Goal: Information Seeking & Learning: Learn about a topic

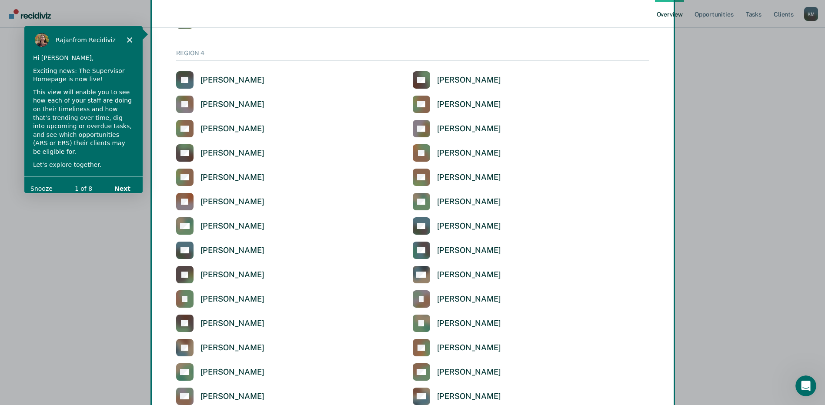
scroll to position [2212, 0]
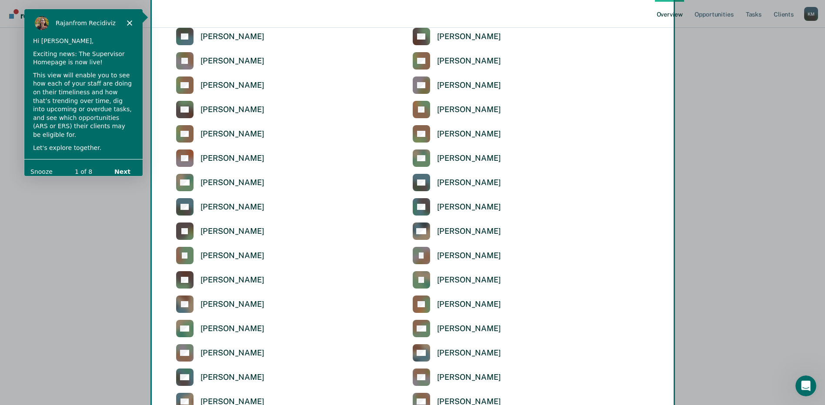
click at [242, 329] on div "Product tour overlay" at bounding box center [412, 202] width 825 height 405
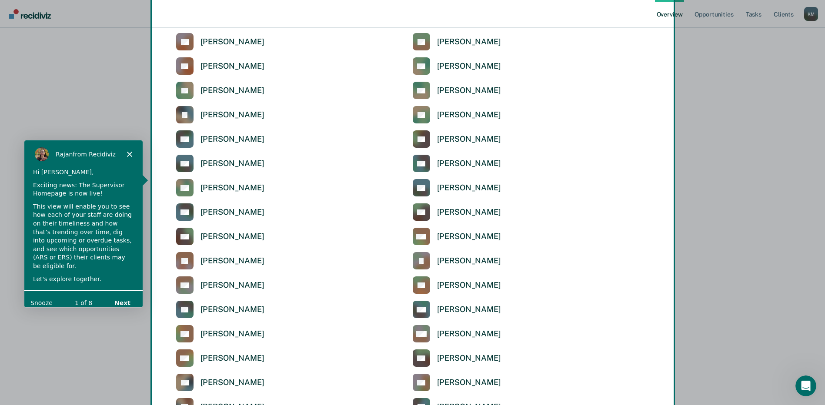
scroll to position [1516, 0]
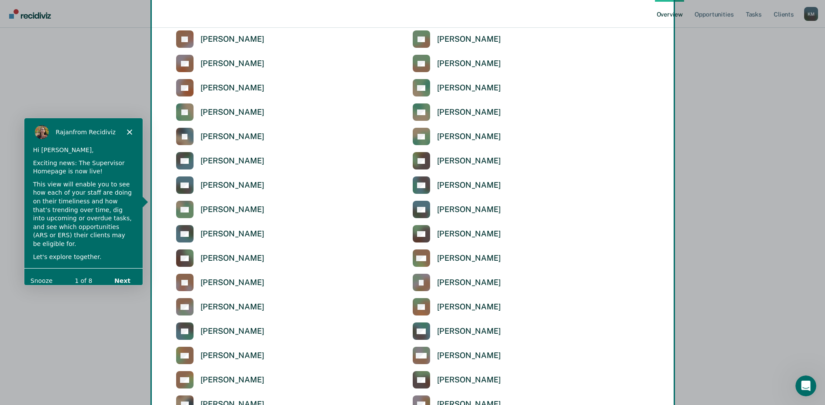
click at [121, 274] on button "Next" at bounding box center [121, 280] width 33 height 18
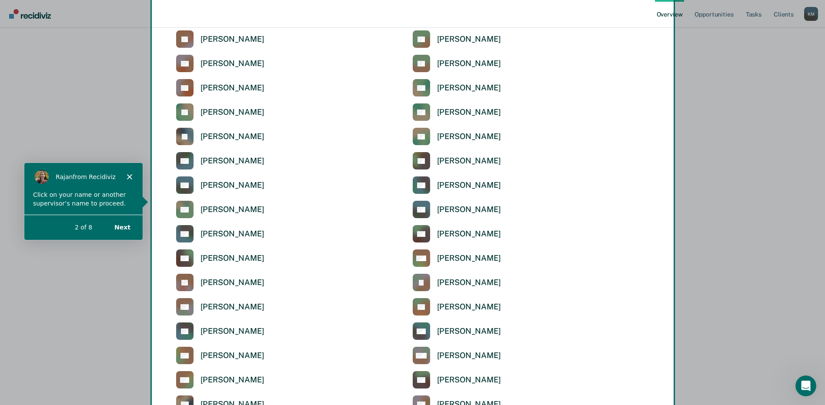
scroll to position [0, 0]
click at [121, 226] on button "Next" at bounding box center [121, 227] width 33 height 18
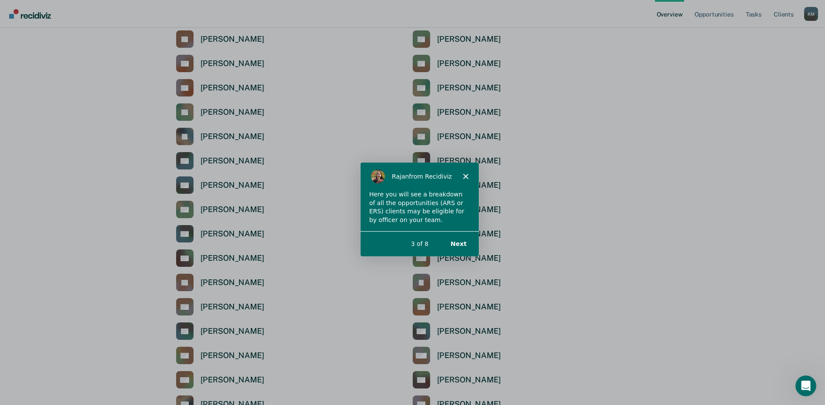
click at [457, 240] on button "Next" at bounding box center [457, 243] width 33 height 18
click at [463, 173] on icon "Close" at bounding box center [464, 175] width 5 height 5
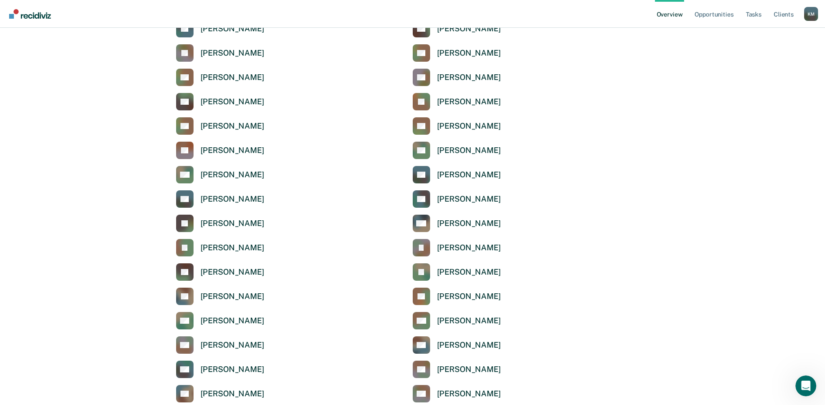
scroll to position [2212, 0]
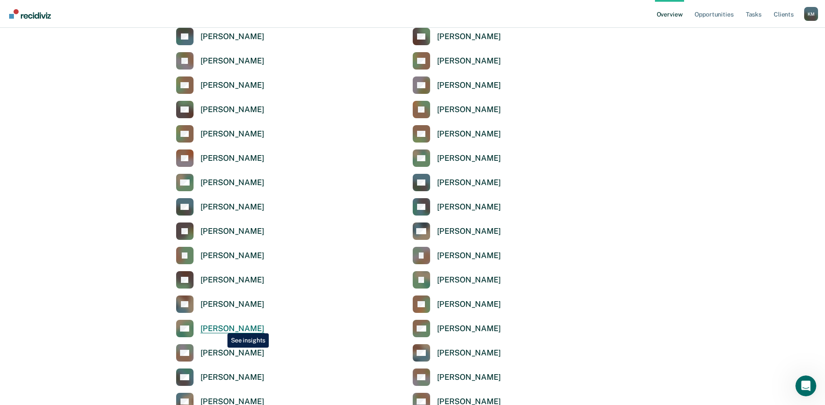
click at [221, 327] on div "[PERSON_NAME]" at bounding box center [232, 329] width 64 height 10
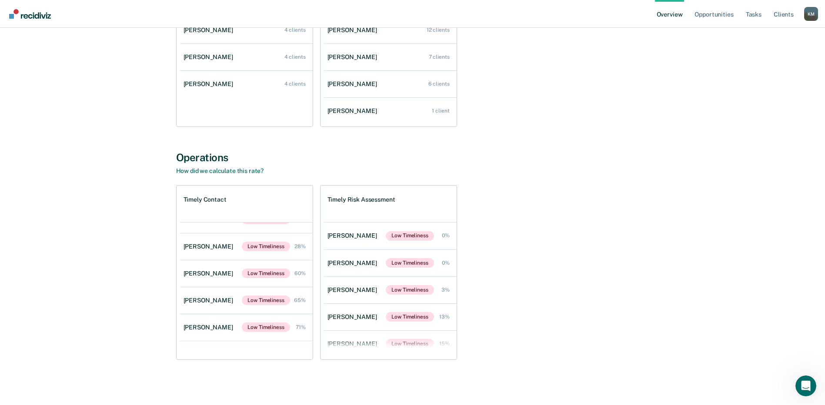
scroll to position [10, 0]
